Goal: Transaction & Acquisition: Purchase product/service

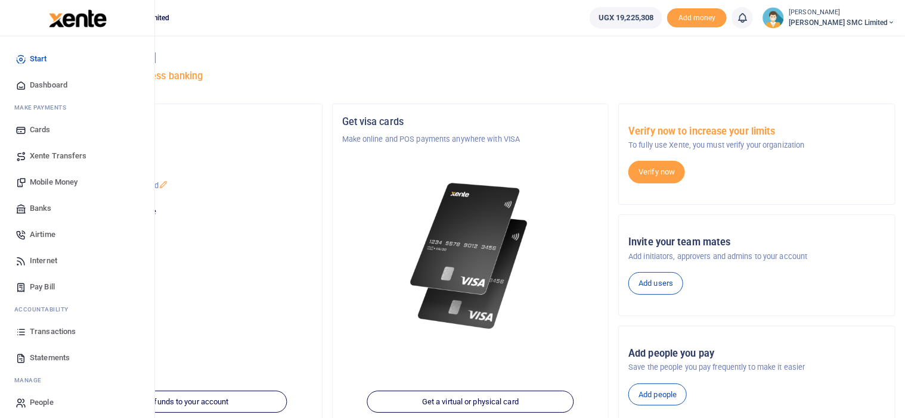
click at [56, 327] on span "Transactions" at bounding box center [53, 332] width 46 height 12
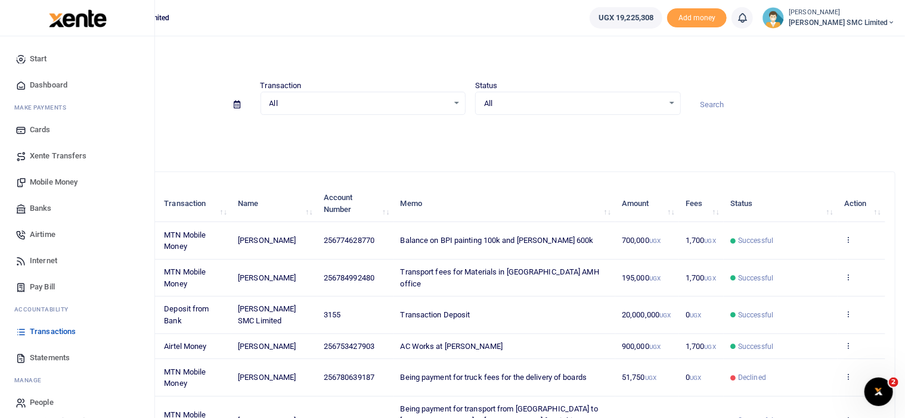
click at [51, 181] on span "Mobile Money" at bounding box center [54, 182] width 48 height 12
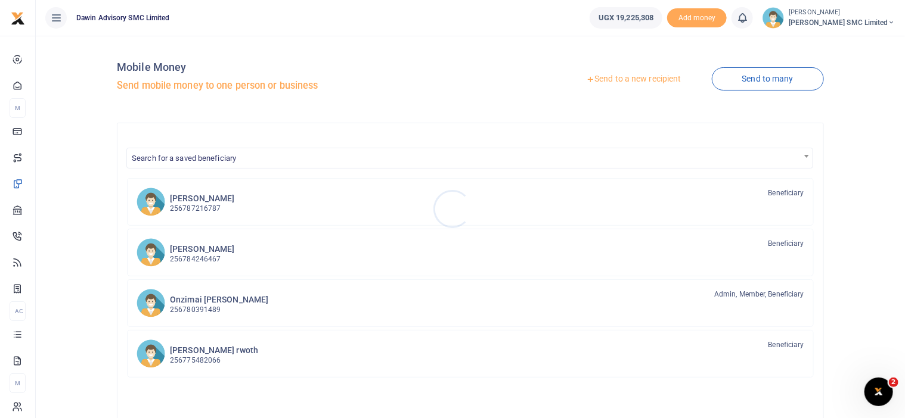
click at [185, 159] on div at bounding box center [452, 209] width 905 height 418
click at [185, 159] on span "Search for a saved beneficiary" at bounding box center [184, 158] width 104 height 9
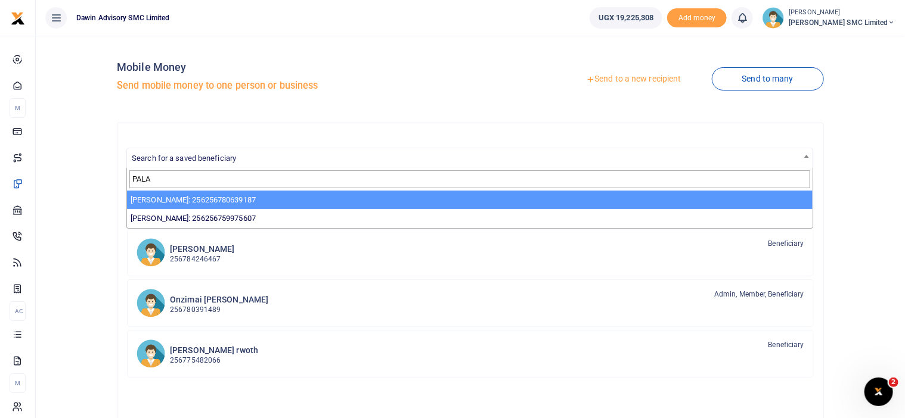
type input "PALA"
select select "3598"
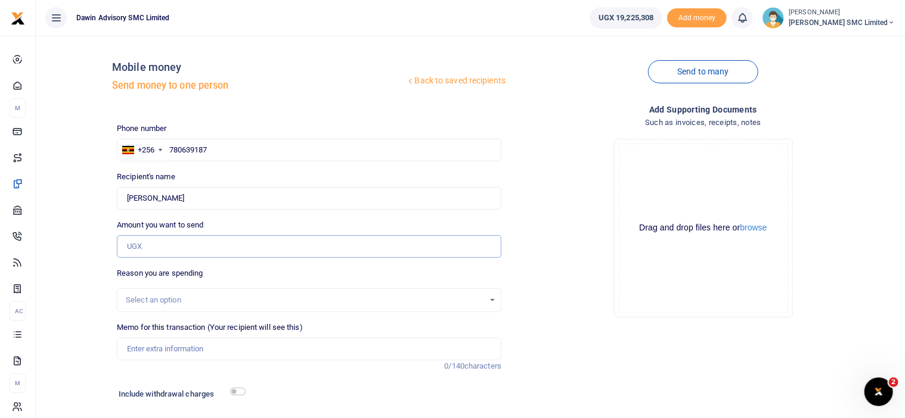
click at [157, 244] on input "Amount you want to send" at bounding box center [309, 246] width 384 height 23
type input "1"
type input "0"
type input "69,000"
click at [203, 352] on input "Memo for this transaction (Your recipient will see this)" at bounding box center [309, 349] width 384 height 23
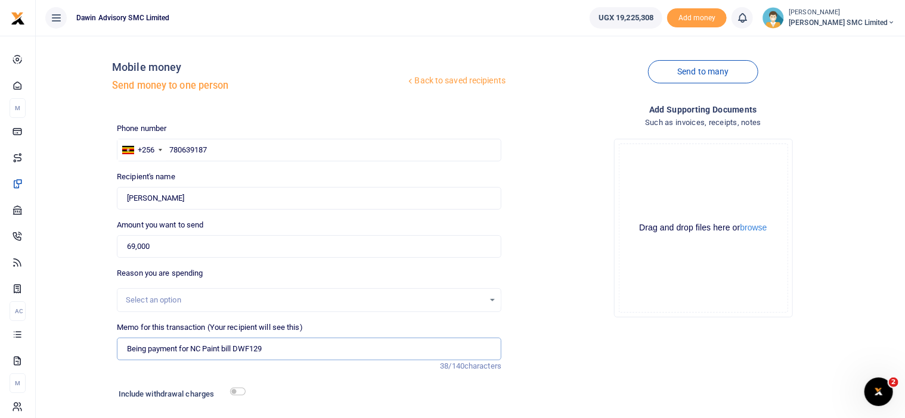
type input "Being payment for NC Paint bill DWF129"
click at [240, 393] on input "checkbox" at bounding box center [237, 392] width 15 height 8
checkbox input "true"
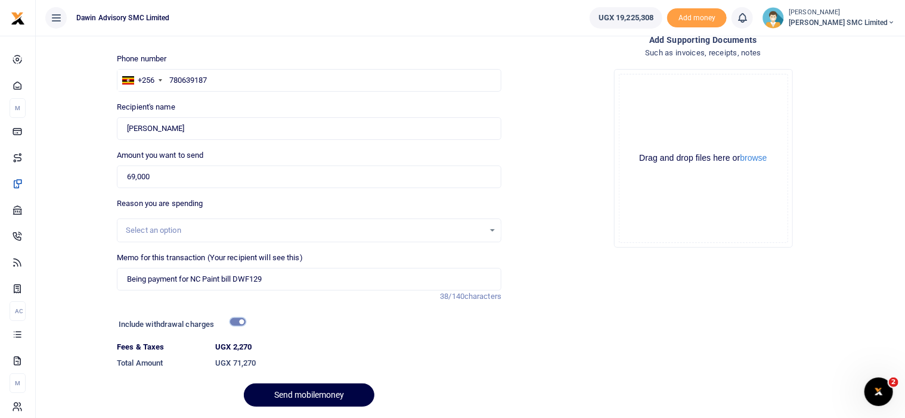
scroll to position [108, 0]
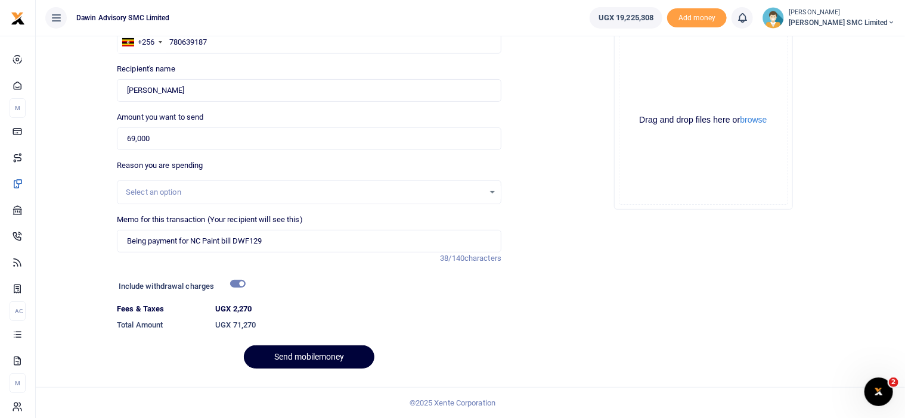
click at [305, 350] on button "Send mobilemoney" at bounding box center [309, 357] width 131 height 23
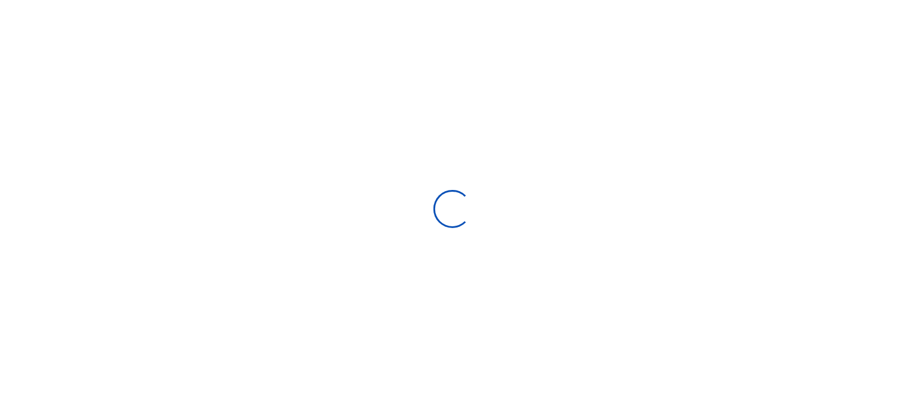
select select "Loading bundles"
select select
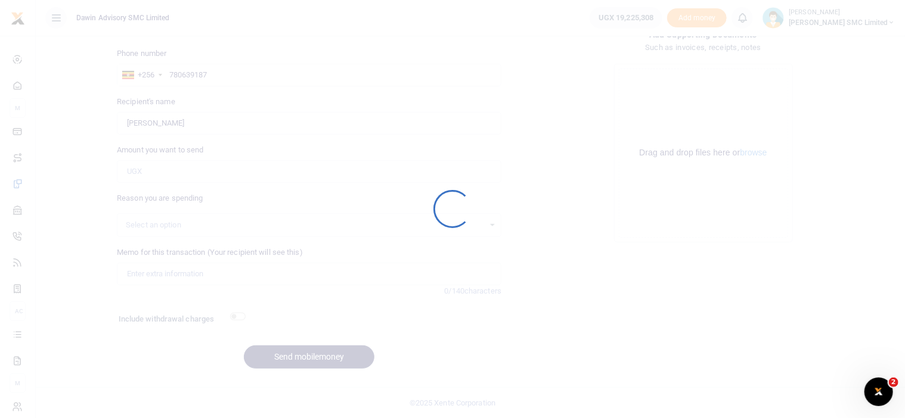
scroll to position [0, 0]
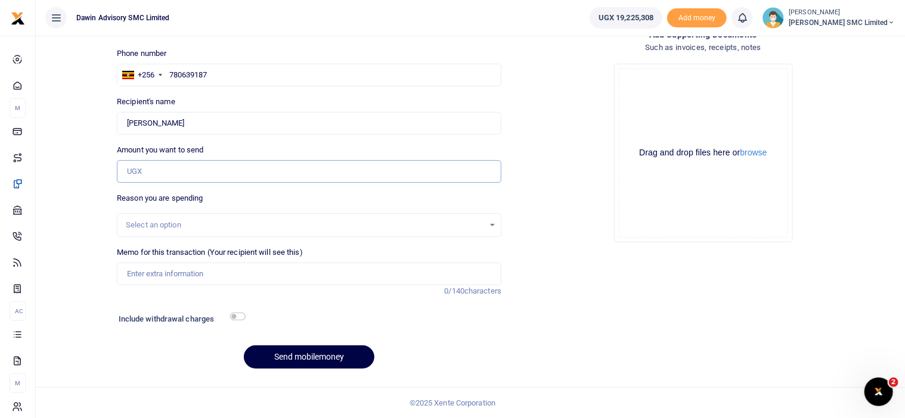
click at [156, 178] on input "Amount you want to send" at bounding box center [309, 171] width 384 height 23
type input "215,000"
click at [134, 275] on input "Memo for this transaction (Your recipient will see this)" at bounding box center [309, 274] width 384 height 23
type input "Being payment for Thinner and Vanish bill DWF130"
click at [238, 316] on input "checkbox" at bounding box center [237, 317] width 15 height 8
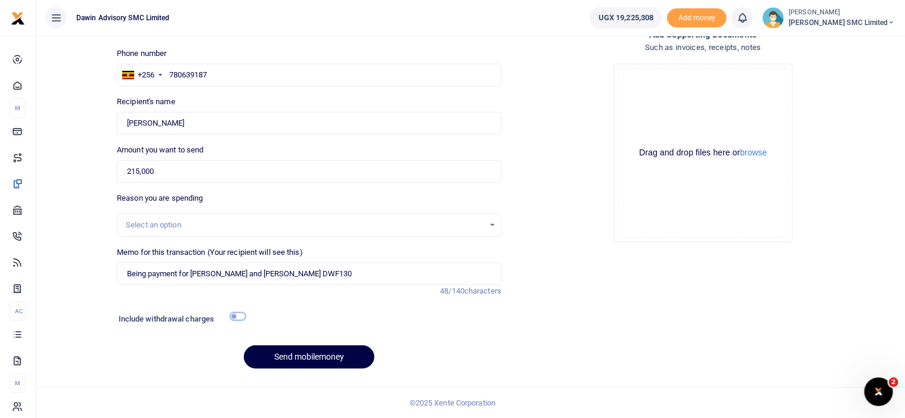
checkbox input "true"
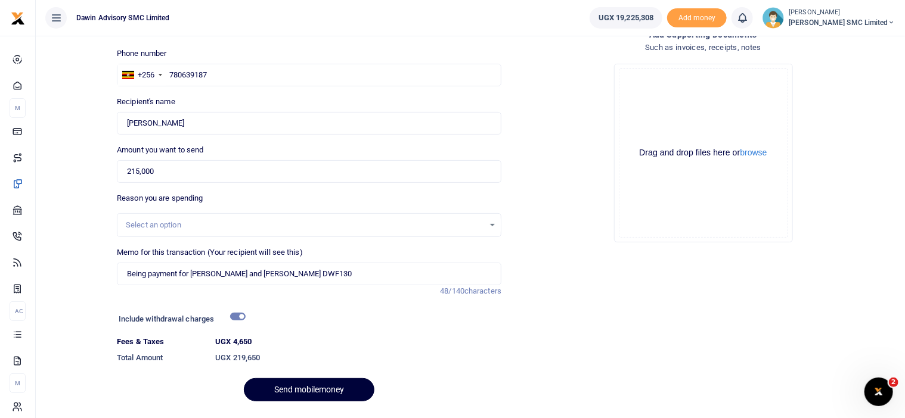
click at [296, 383] on button "Send mobilemoney" at bounding box center [309, 389] width 131 height 23
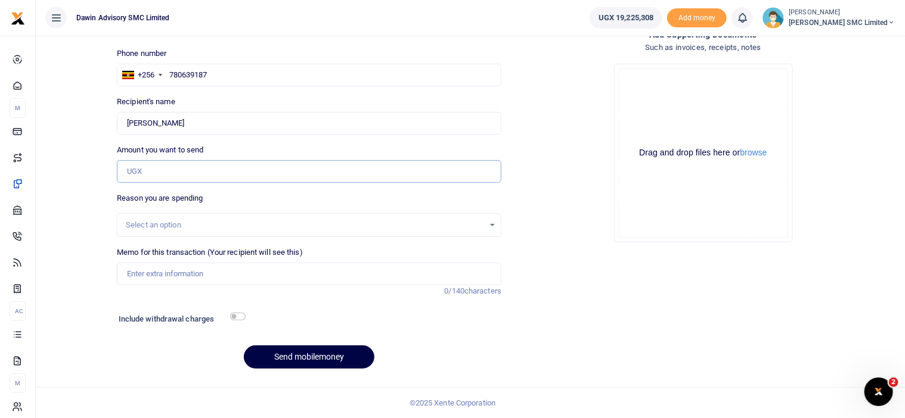
click at [145, 173] on input "Amount you want to send" at bounding box center [309, 171] width 384 height 23
type input "53,000"
click at [169, 272] on input "Memo for this transaction (Your recipient will see this)" at bounding box center [309, 274] width 384 height 23
type input "Being payment for Screws bill DWF131"
click at [238, 318] on input "checkbox" at bounding box center [237, 317] width 15 height 8
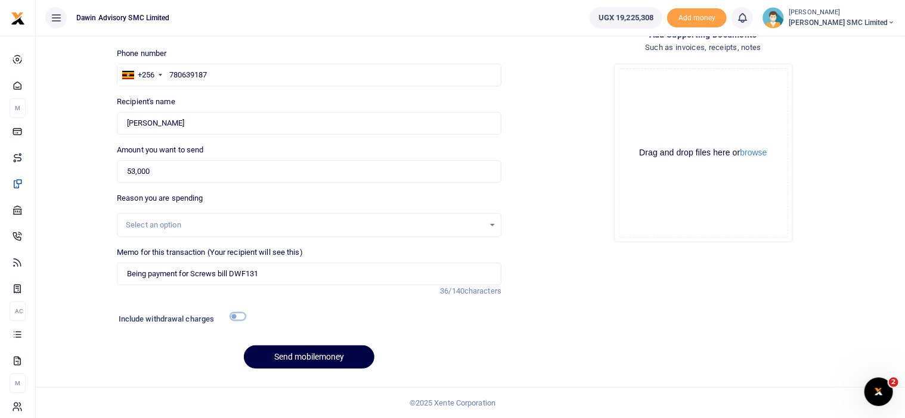
checkbox input "true"
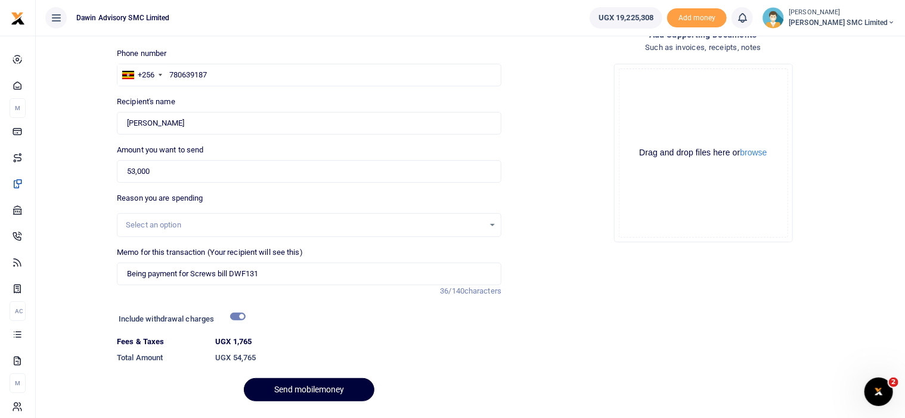
click at [298, 390] on button "Send mobilemoney" at bounding box center [309, 389] width 131 height 23
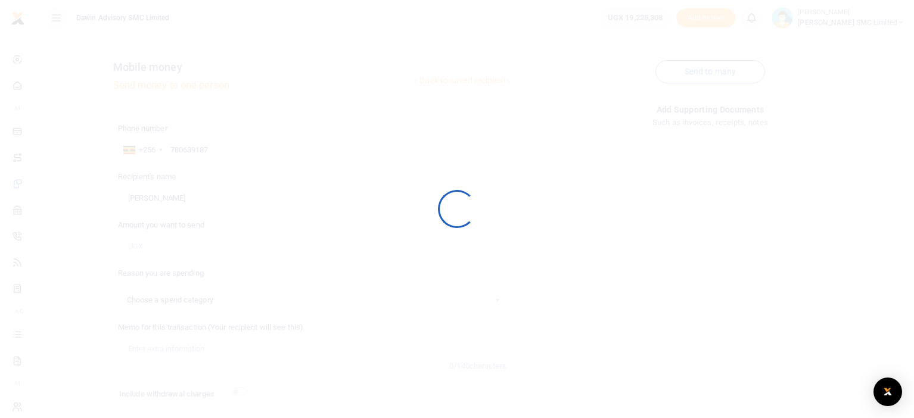
select select
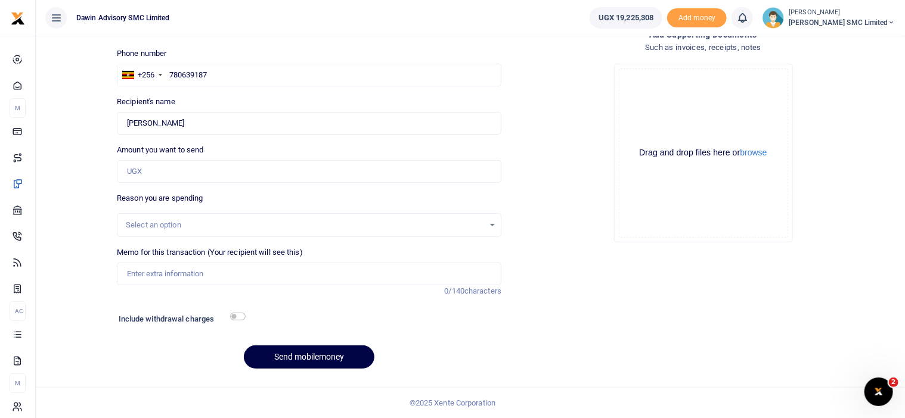
click at [593, 312] on div "Add supporting Documents Such as invoices, receipts, notes Drop your files here…" at bounding box center [703, 203] width 394 height 350
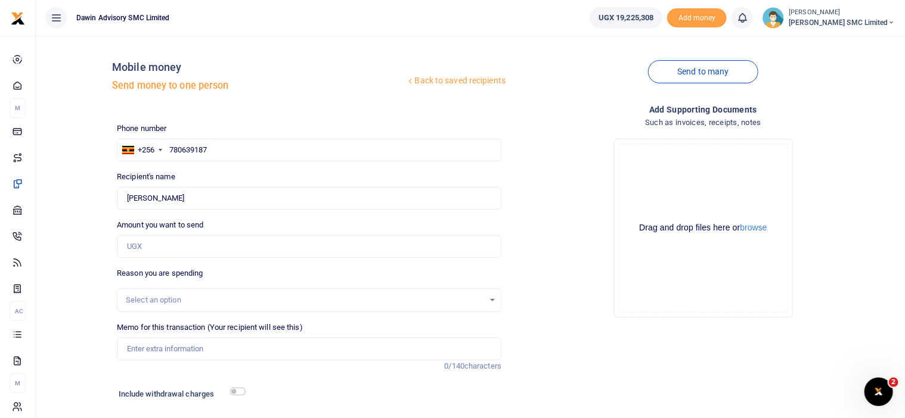
click at [544, 259] on div "Drop your files here Drag and drop files here or browse Powered by Uppy" at bounding box center [703, 228] width 384 height 198
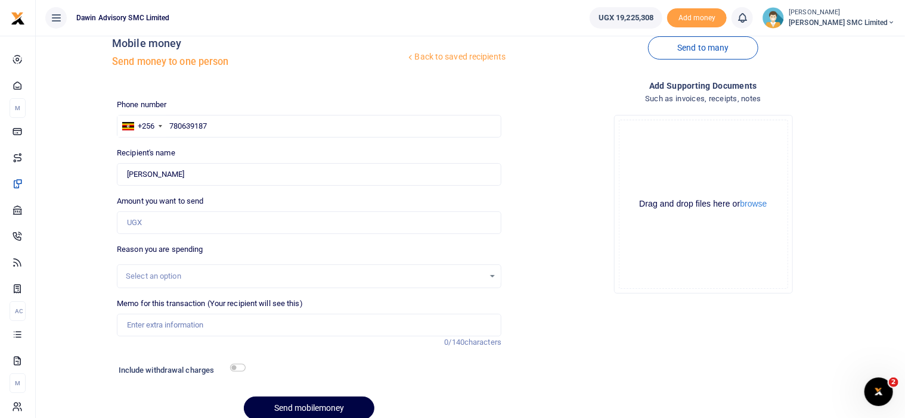
scroll to position [75, 0]
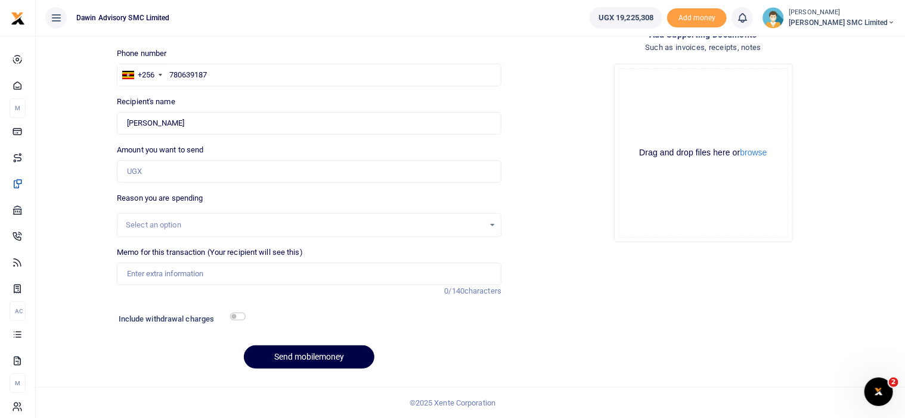
click at [532, 120] on div "Drop your files here Drag and drop files here or browse Powered by Uppy" at bounding box center [703, 153] width 384 height 198
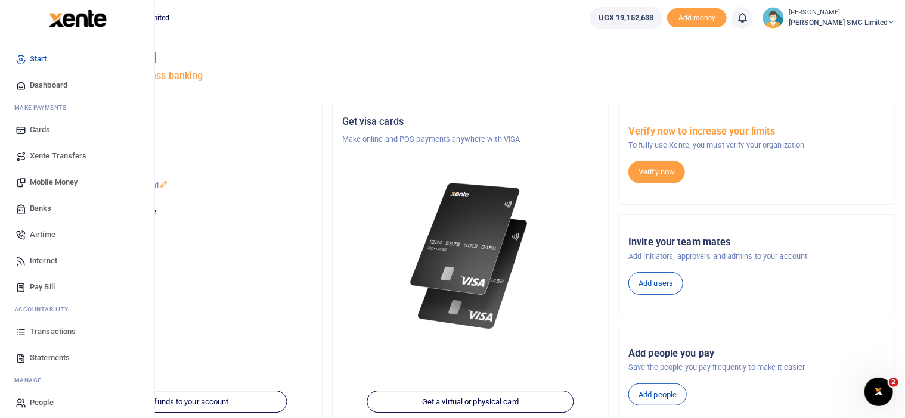
click at [44, 180] on span "Mobile Money" at bounding box center [54, 182] width 48 height 12
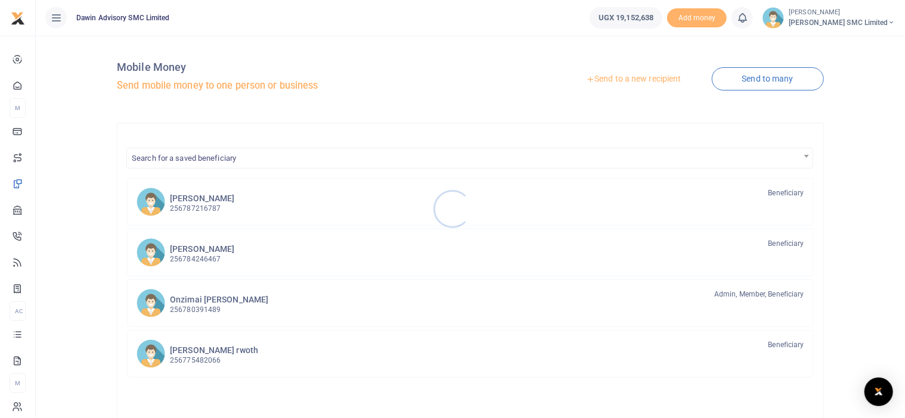
click at [221, 157] on div at bounding box center [452, 209] width 905 height 418
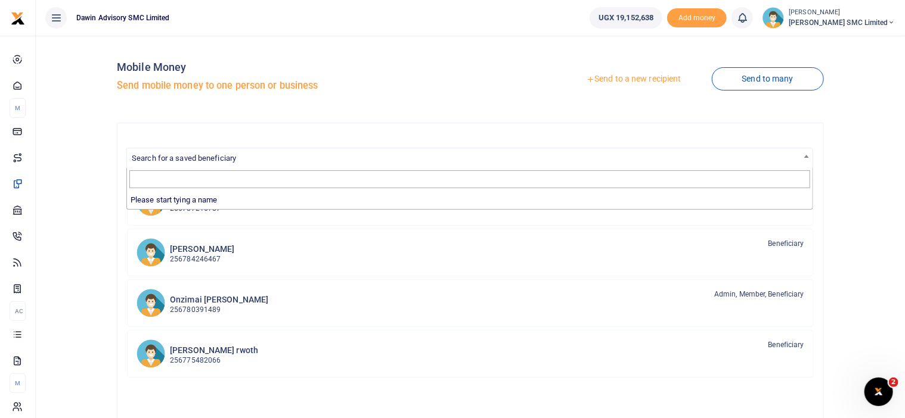
click at [229, 158] on span "Search for a saved beneficiary" at bounding box center [184, 158] width 104 height 9
click at [615, 79] on link "Send to a new recipient" at bounding box center [634, 79] width 156 height 21
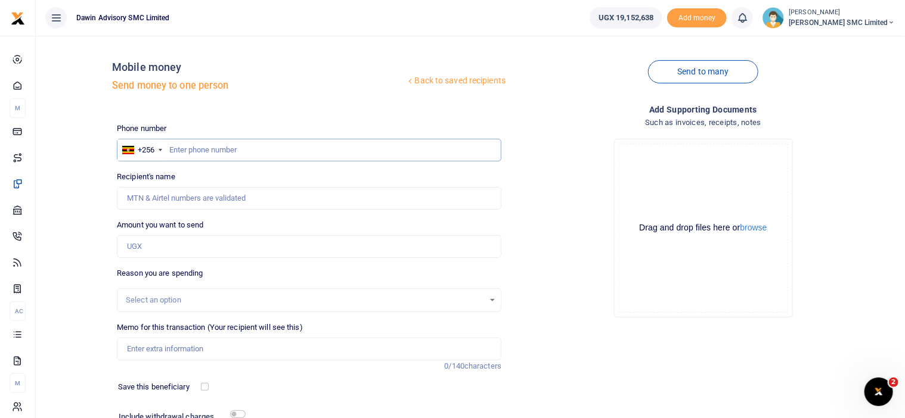
click at [185, 146] on input "text" at bounding box center [309, 150] width 384 height 23
type input "0775482066"
type input "[PERSON_NAME]"
type input "0775482066"
click at [162, 252] on input "Amount you want to send" at bounding box center [309, 246] width 384 height 23
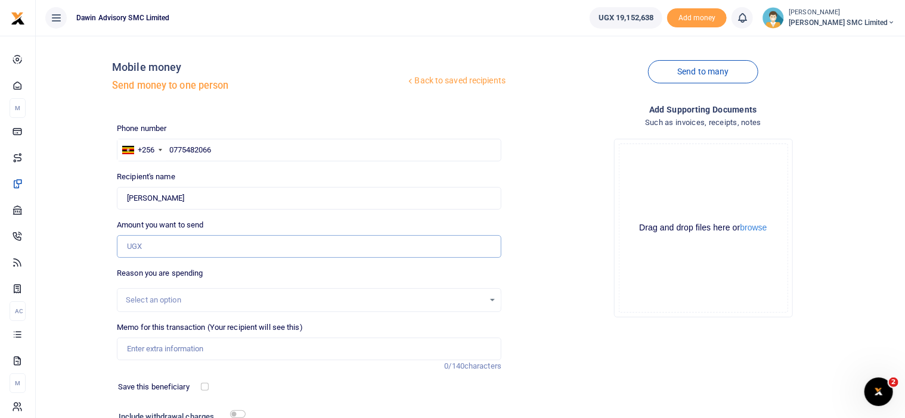
type input "15,000"
click at [179, 345] on input "Memo for this transaction (Your recipient will see this)" at bounding box center [309, 349] width 384 height 23
type input "Being payment for transport services bill DWF132"
click at [241, 412] on input "checkbox" at bounding box center [237, 415] width 15 height 8
checkbox input "true"
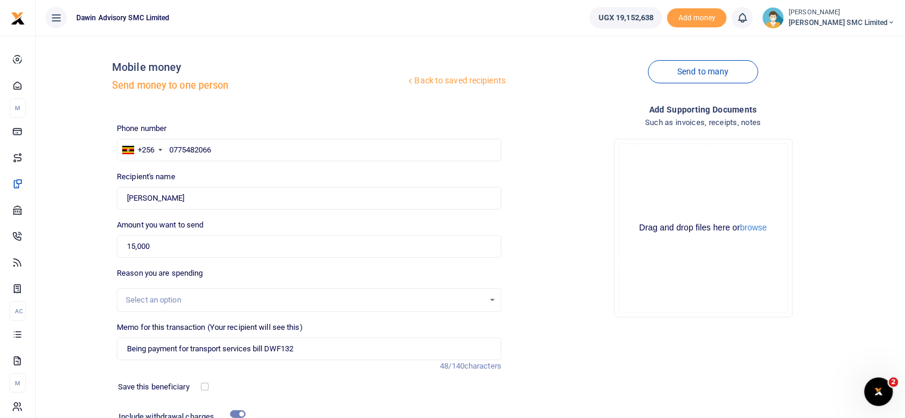
click at [563, 352] on div "Add supporting Documents Such as invoices, receipts, notes Drop your files here…" at bounding box center [703, 306] width 394 height 406
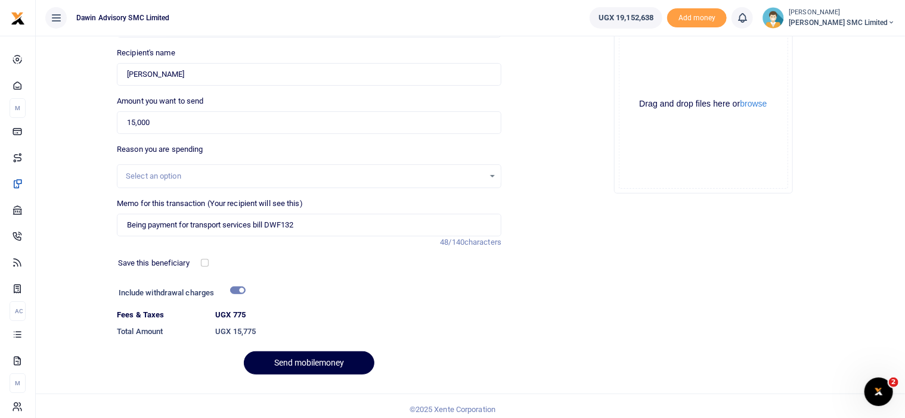
scroll to position [131, 0]
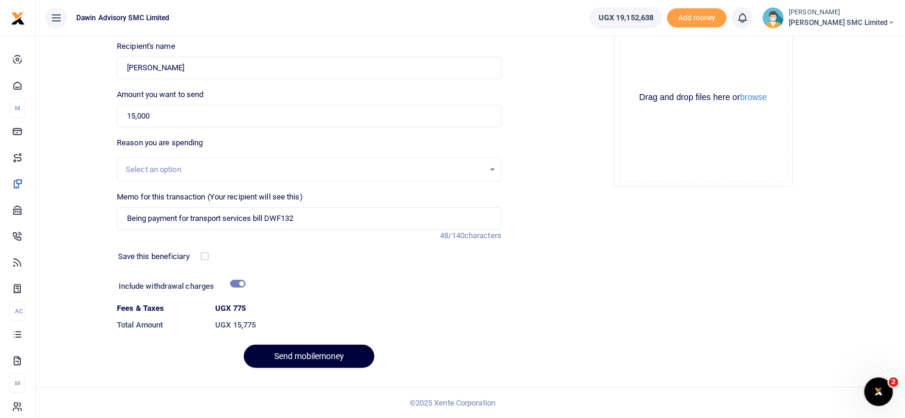
click at [293, 347] on button "Send mobilemoney" at bounding box center [309, 356] width 131 height 23
